Goal: Transaction & Acquisition: Purchase product/service

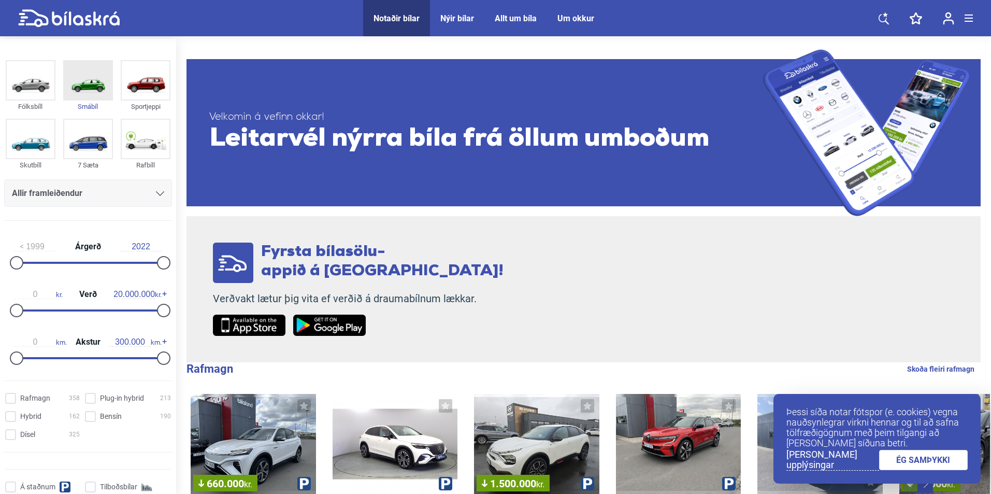
click at [89, 77] on img at bounding box center [88, 80] width 48 height 38
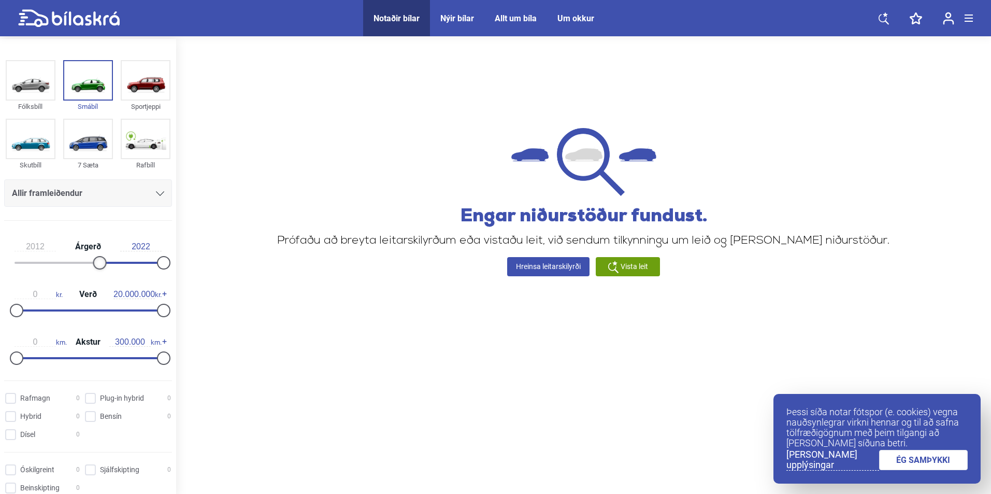
type input "2013"
drag, startPoint x: 16, startPoint y: 262, endPoint x: 104, endPoint y: 264, distance: 88.1
click at [104, 264] on div at bounding box center [105, 262] width 13 height 13
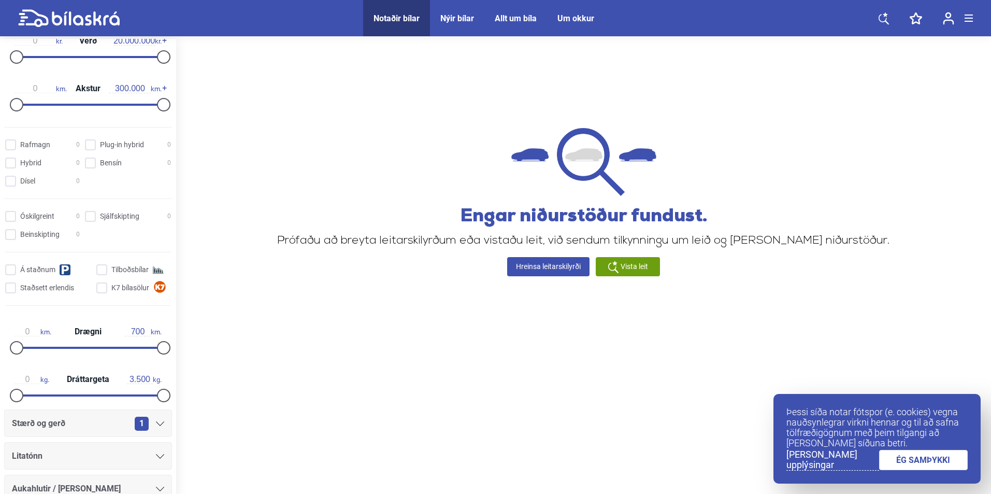
scroll to position [202, 0]
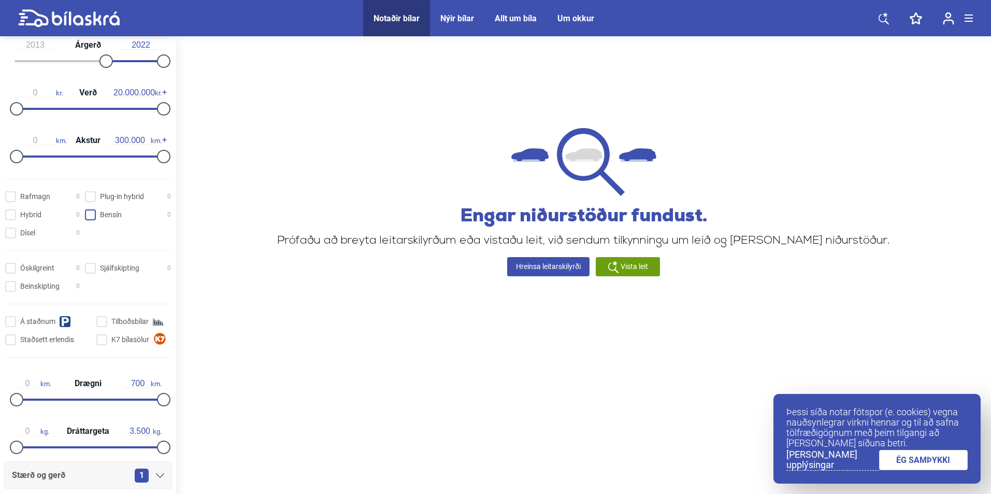
click at [90, 217] on input "Bensín 0" at bounding box center [130, 215] width 86 height 11
checkbox input "true"
click at [18, 236] on input "Dísel 0" at bounding box center [44, 233] width 75 height 11
checkbox input "true"
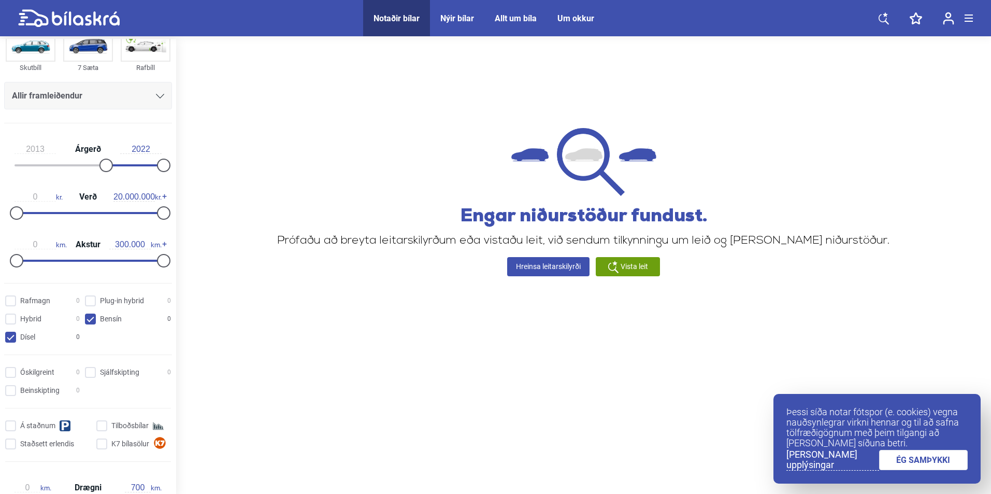
scroll to position [46, 0]
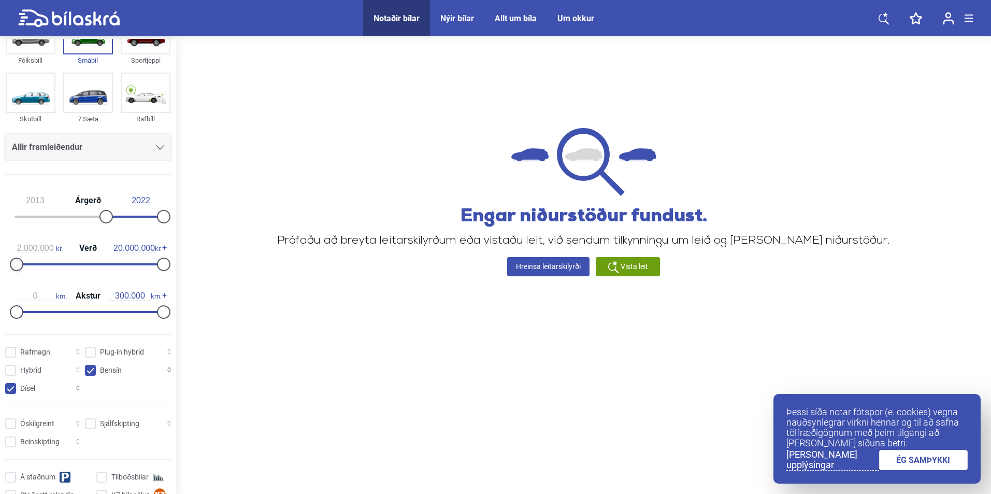
type input "2.100.000"
drag, startPoint x: 16, startPoint y: 264, endPoint x: 31, endPoint y: 264, distance: 15.0
click at [31, 264] on div at bounding box center [31, 263] width 13 height 13
type input "40.000"
drag, startPoint x: 13, startPoint y: 310, endPoint x: 32, endPoint y: 312, distance: 18.3
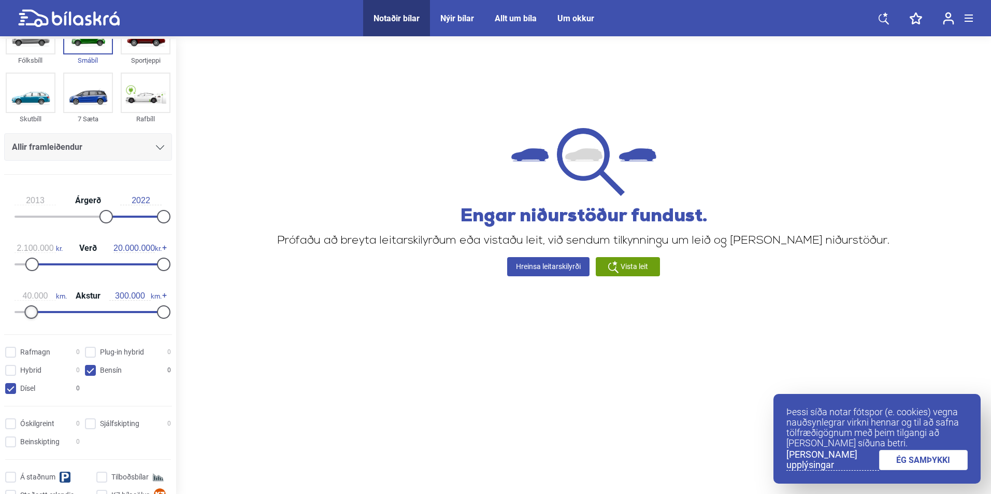
click at [32, 312] on div at bounding box center [30, 311] width 13 height 13
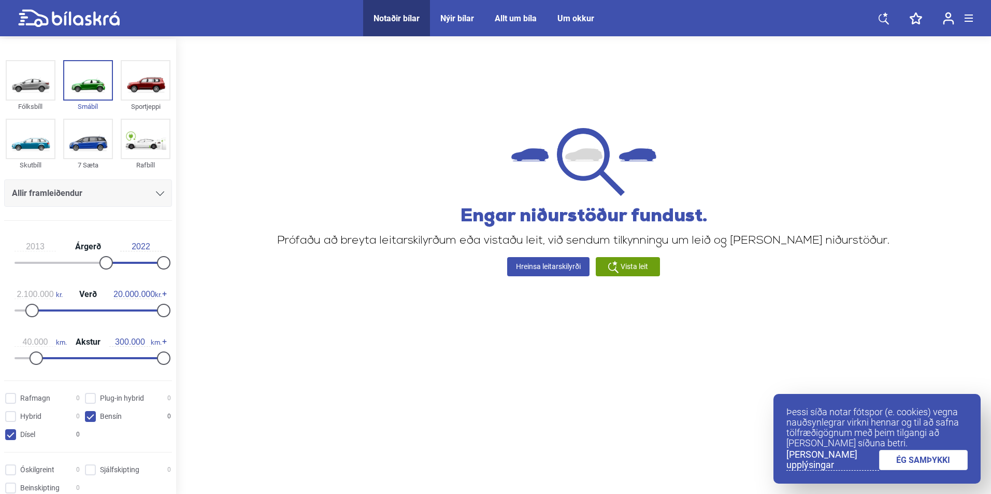
click at [160, 191] on div at bounding box center [160, 193] width 8 height 8
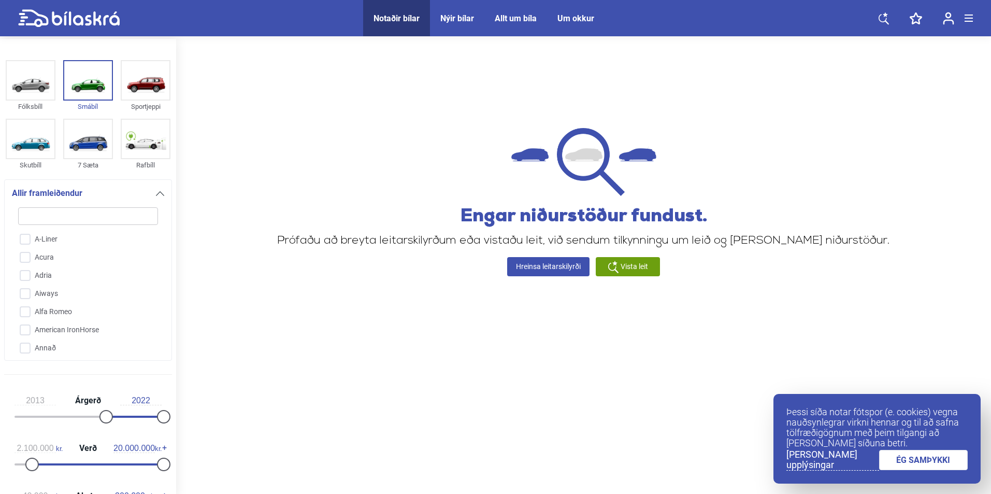
click at [155, 199] on div "Allir framleiðendur" at bounding box center [88, 193] width 152 height 15
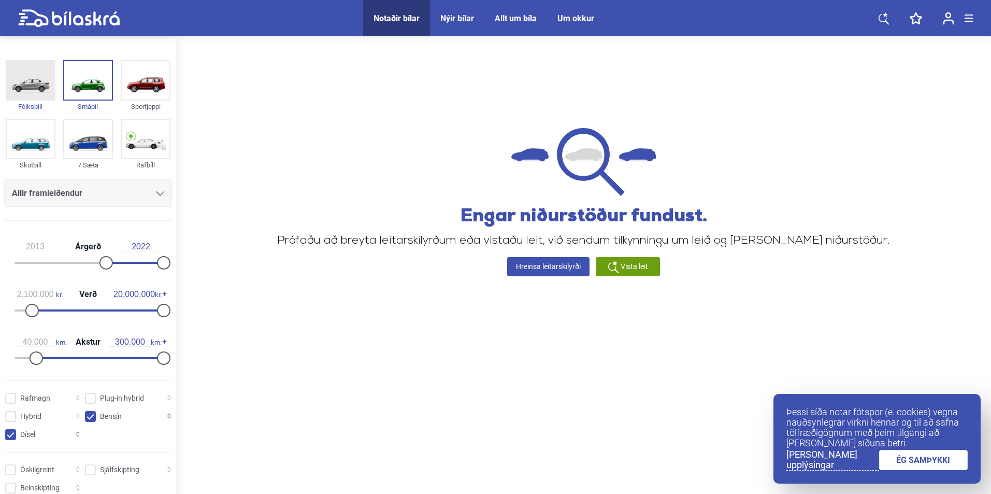
click at [38, 85] on img at bounding box center [31, 80] width 48 height 38
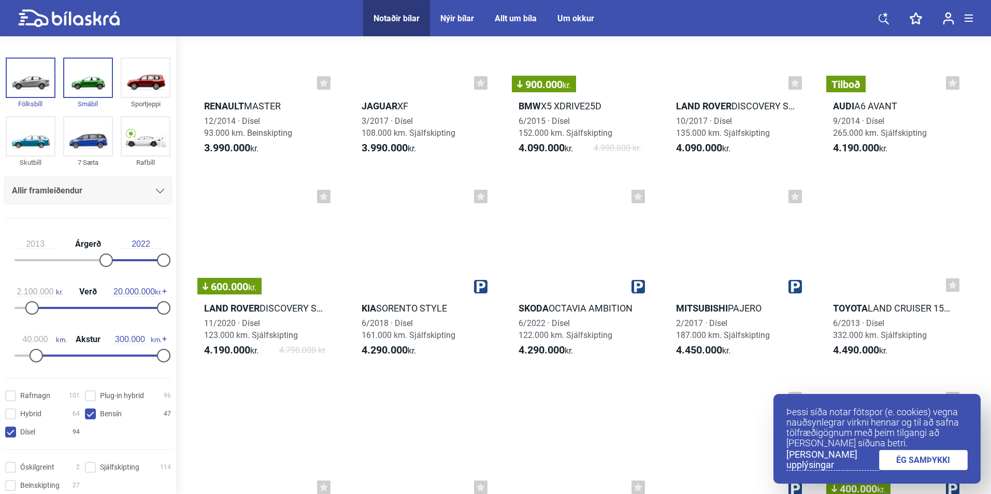
scroll to position [4197, 0]
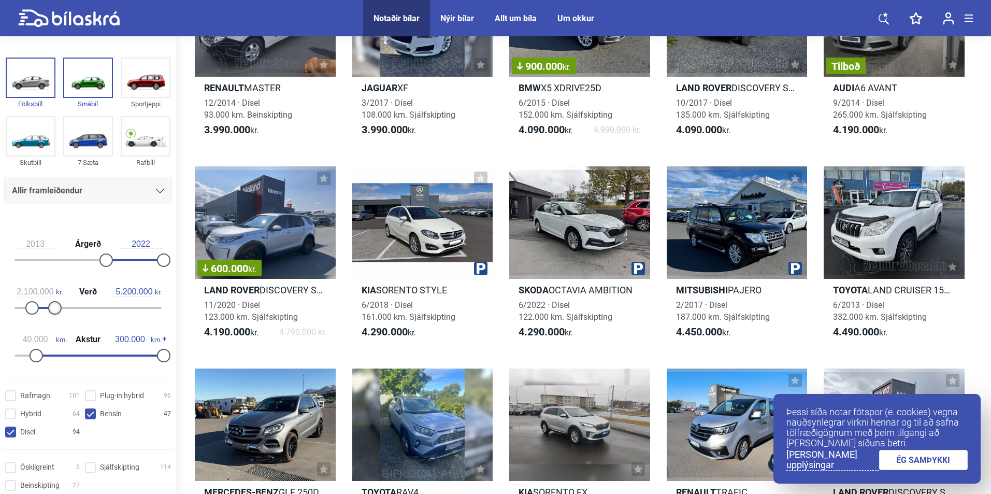
type input "5.300.000"
drag, startPoint x: 159, startPoint y: 309, endPoint x: 52, endPoint y: 321, distance: 106.9
click at [52, 321] on div "2.100.000 kr. Verð 5.300.000 kr." at bounding box center [88, 298] width 168 height 48
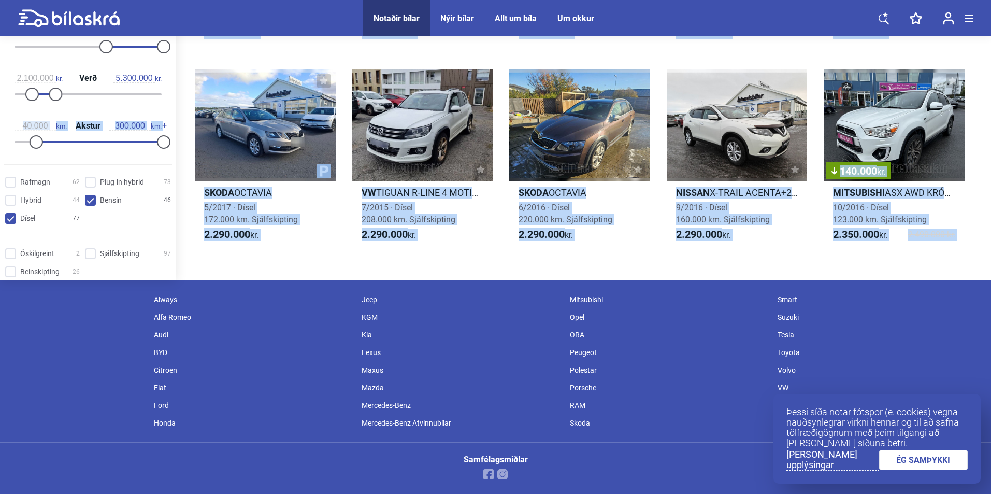
drag, startPoint x: 30, startPoint y: 308, endPoint x: 24, endPoint y: 308, distance: 6.2
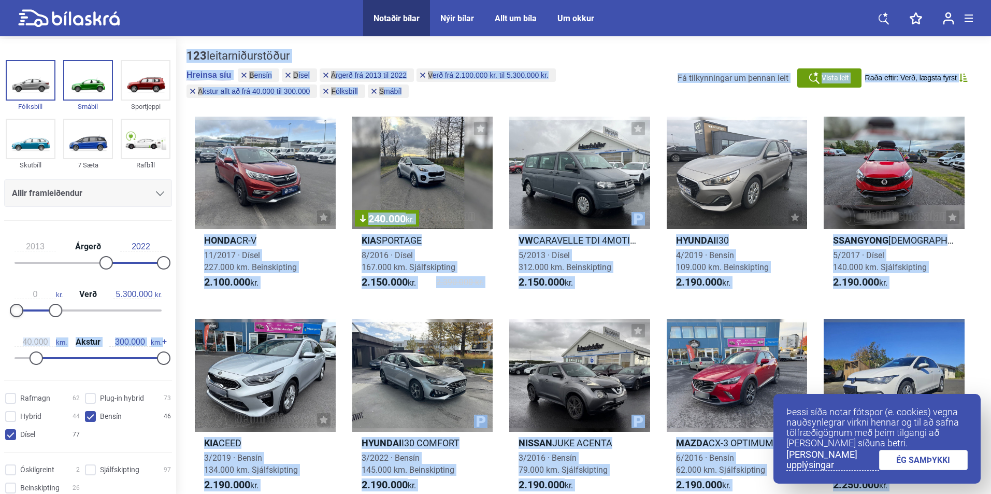
drag, startPoint x: 30, startPoint y: 308, endPoint x: 0, endPoint y: 314, distance: 30.2
click at [0, 314] on div "2013 Árgerð 2022 0 kr. Verð 5.300.000 kr. 40.000 km. Akstur 300.000 km." at bounding box center [88, 300] width 176 height 143
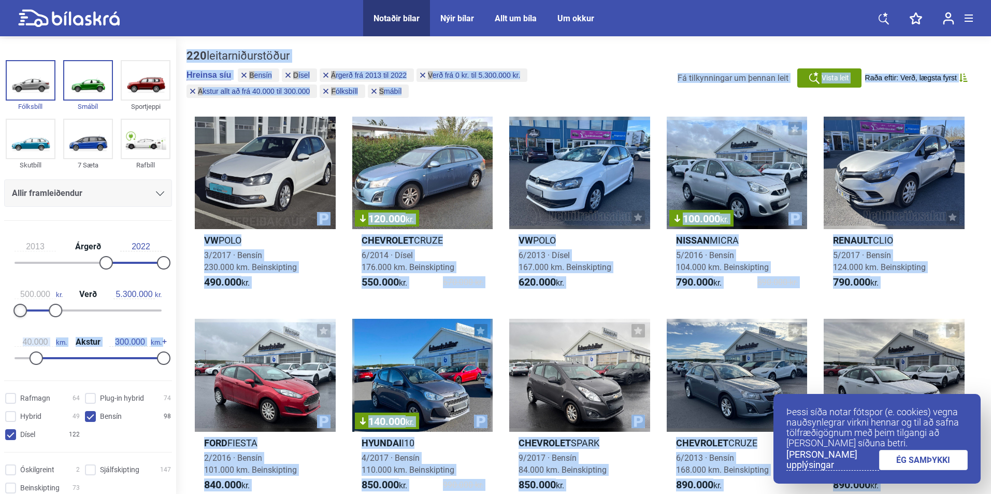
type input "600.000"
click at [18, 308] on div at bounding box center [21, 310] width 13 height 13
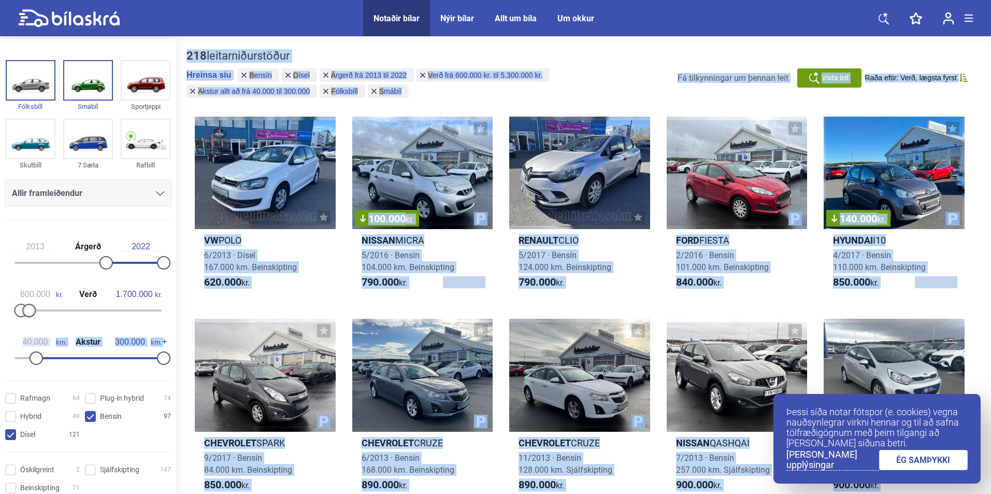
type input "1.600.000"
drag, startPoint x: 51, startPoint y: 310, endPoint x: 24, endPoint y: 319, distance: 27.7
click at [24, 319] on div "600.000 kr. Verð 1.600.000 kr." at bounding box center [88, 301] width 168 height 48
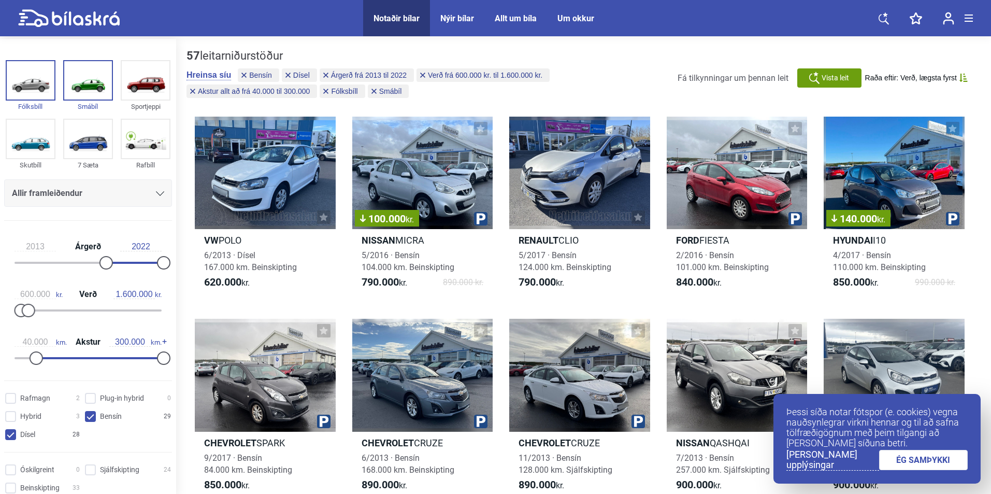
click at [59, 321] on div "600.000 kr. Verð 1.600.000 kr." at bounding box center [88, 301] width 168 height 48
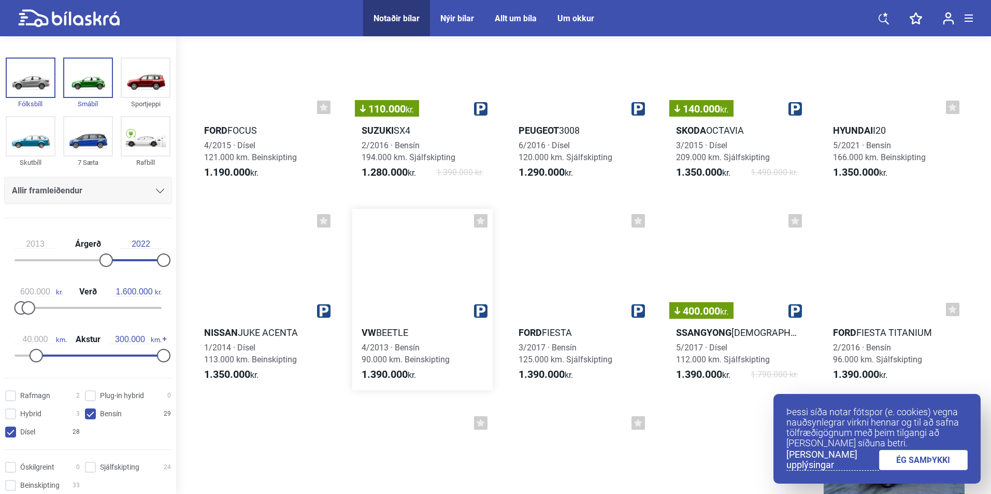
scroll to position [1140, 0]
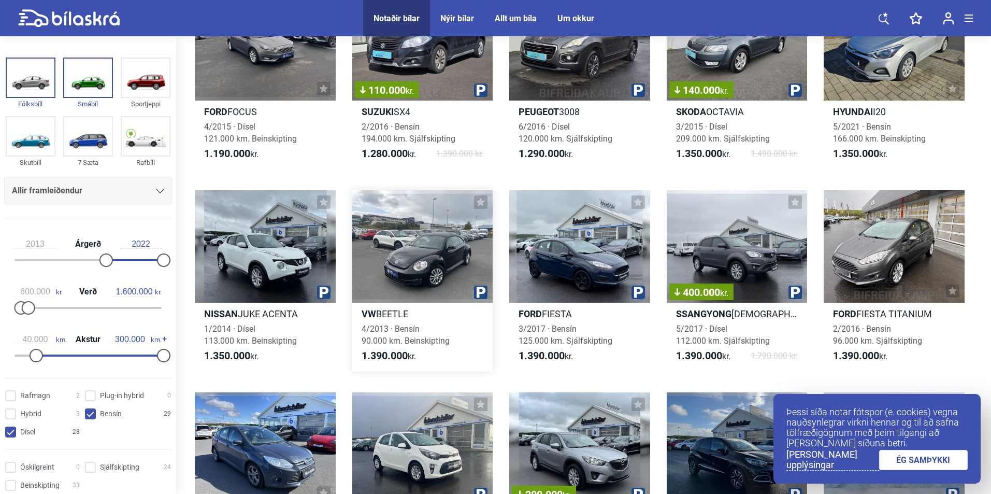
click at [437, 253] on div at bounding box center [422, 246] width 141 height 112
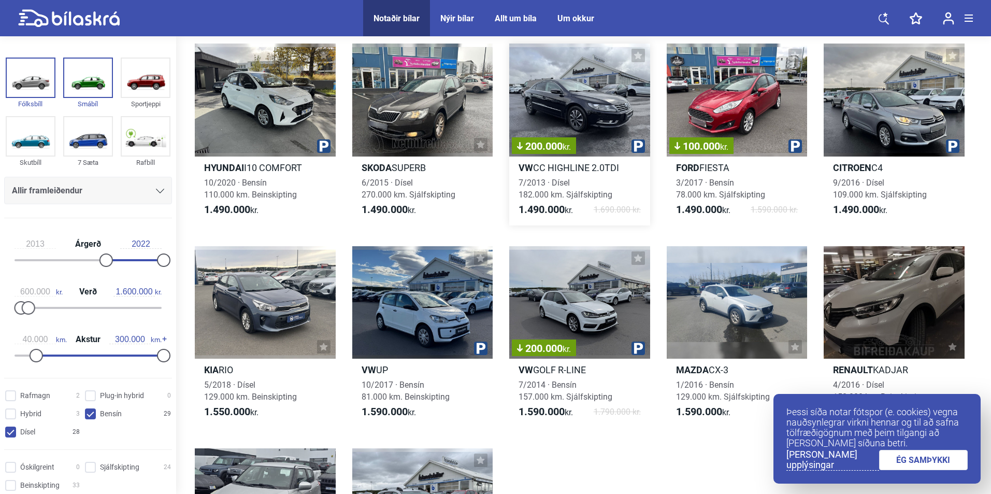
scroll to position [1917, 0]
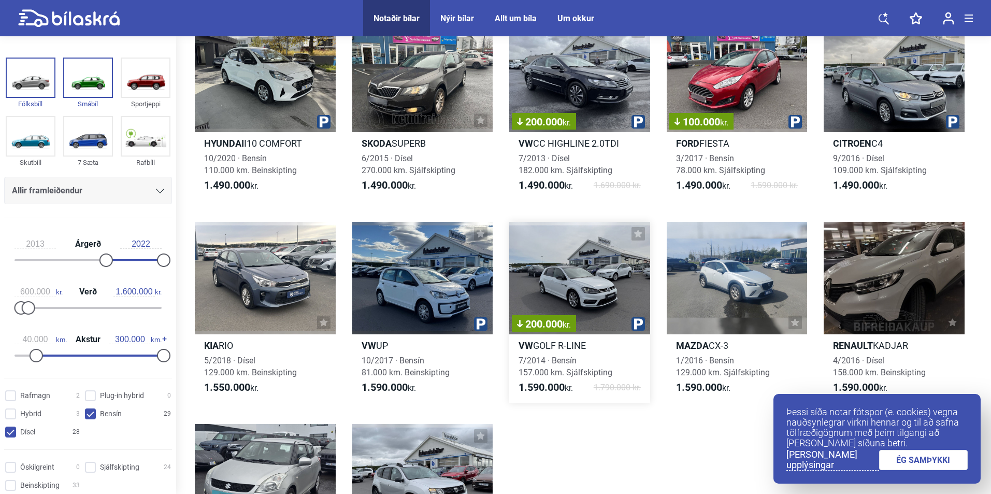
click at [561, 342] on h2 "VW GOLF R-LINE" at bounding box center [579, 345] width 141 height 12
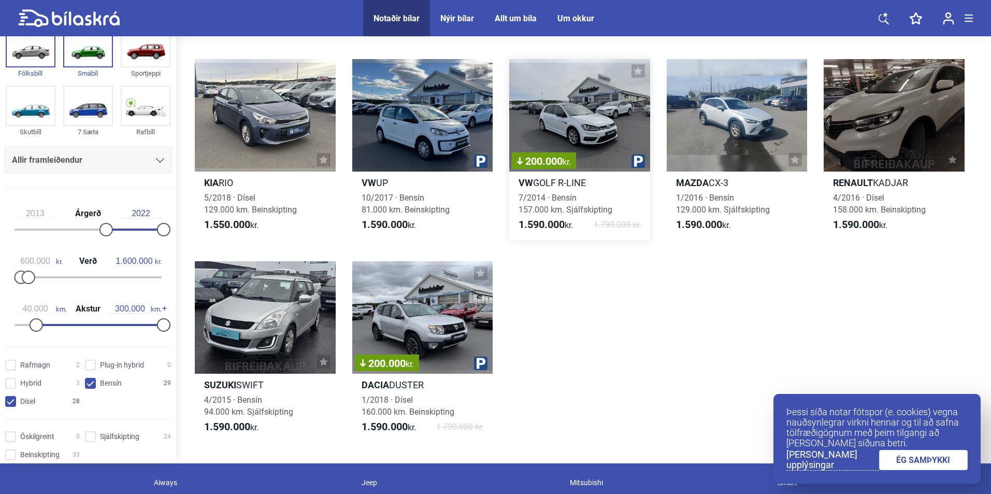
scroll to position [2105, 0]
